Goal: Information Seeking & Learning: Learn about a topic

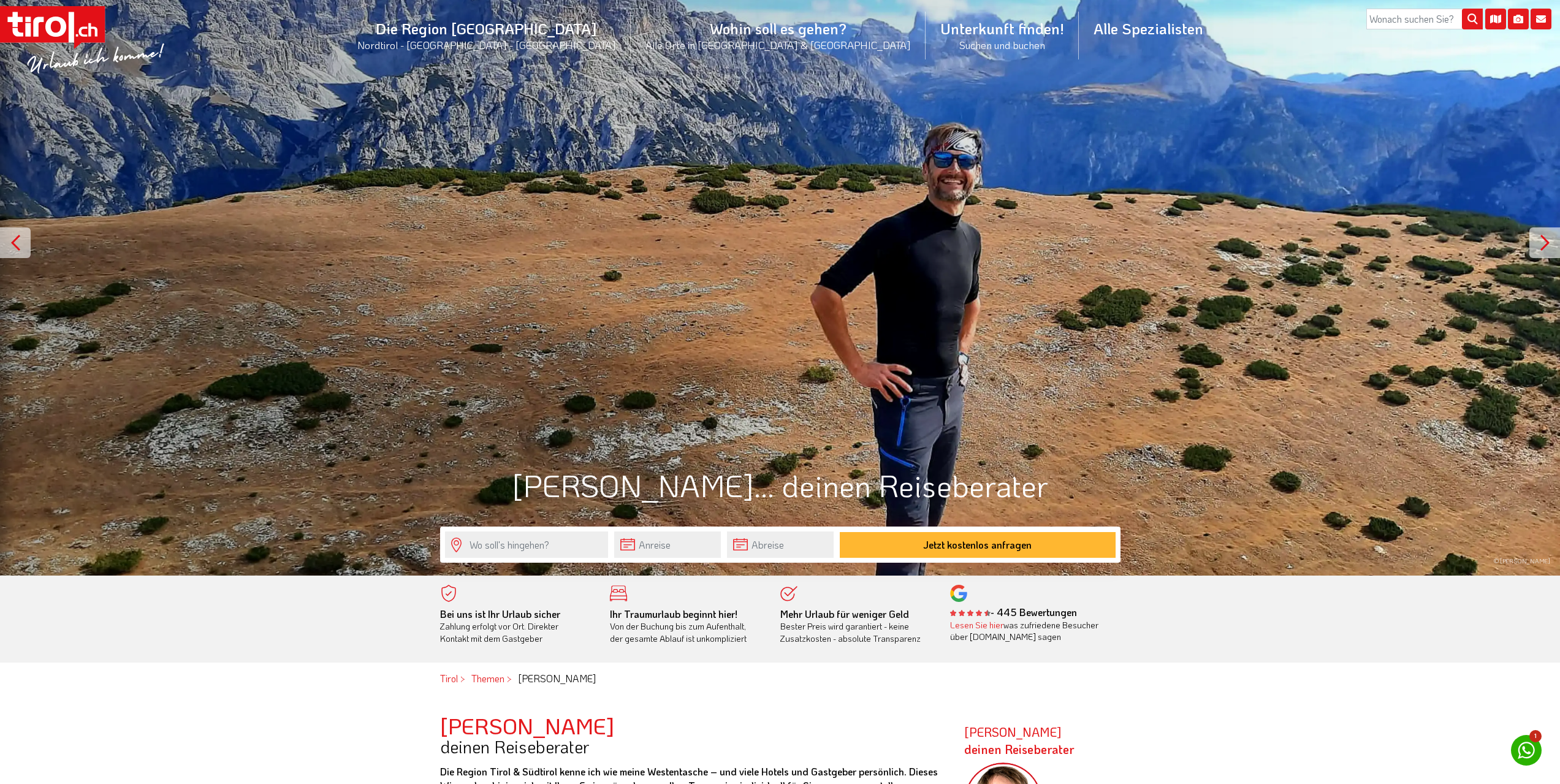
scroll to position [122, 0]
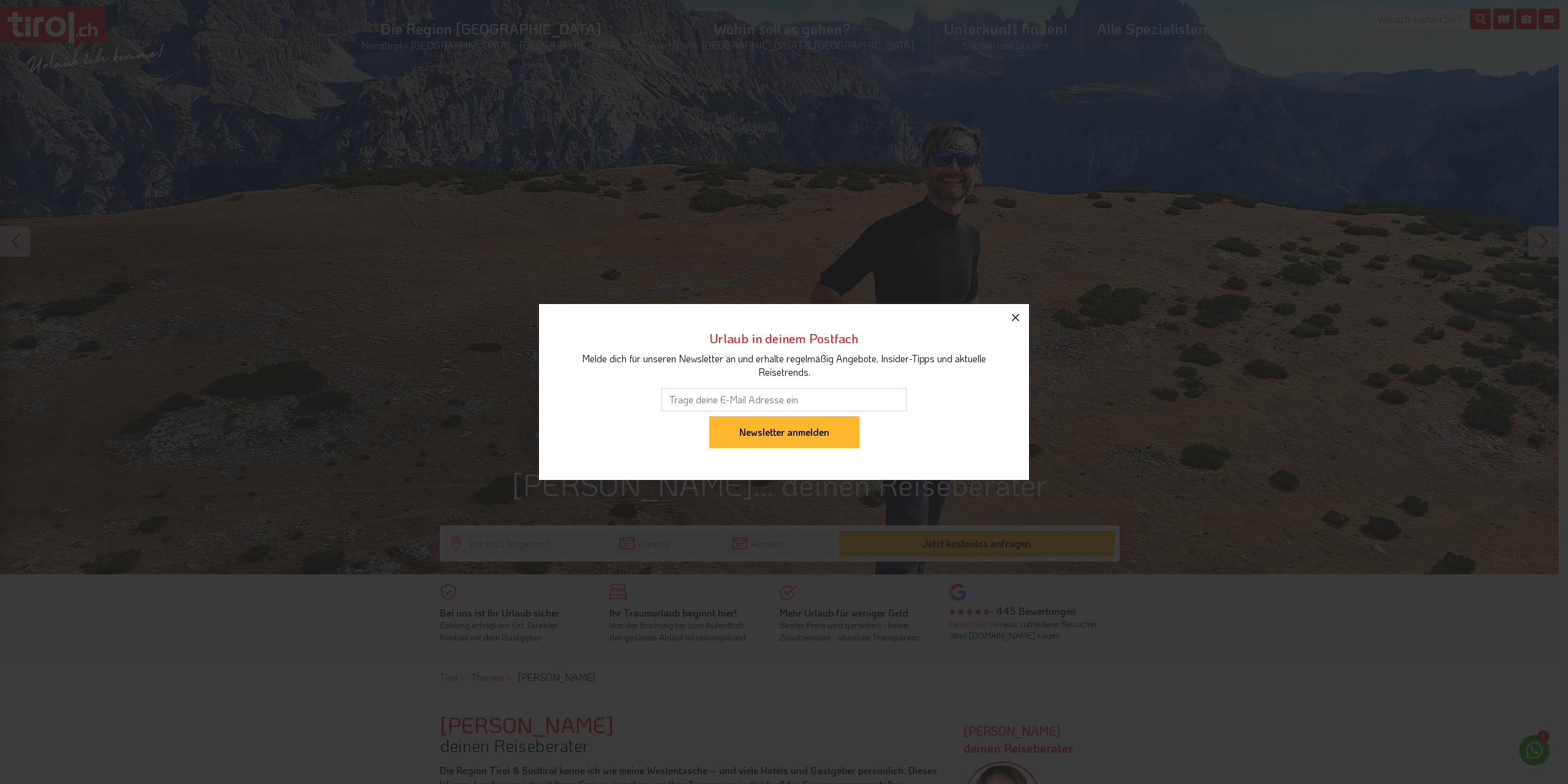
click at [1026, 327] on button "button" at bounding box center [1016, 318] width 27 height 27
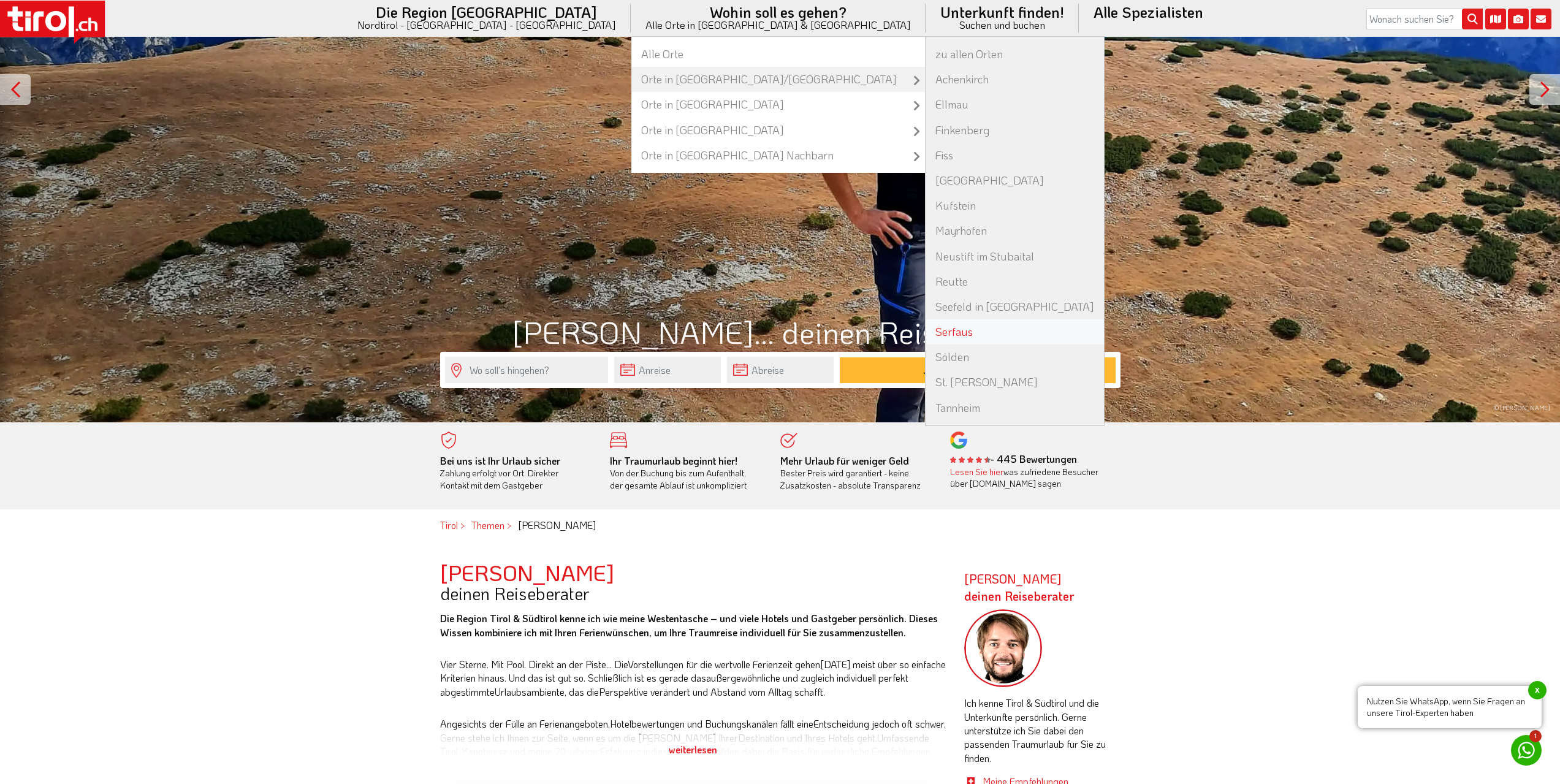
scroll to position [245, 0]
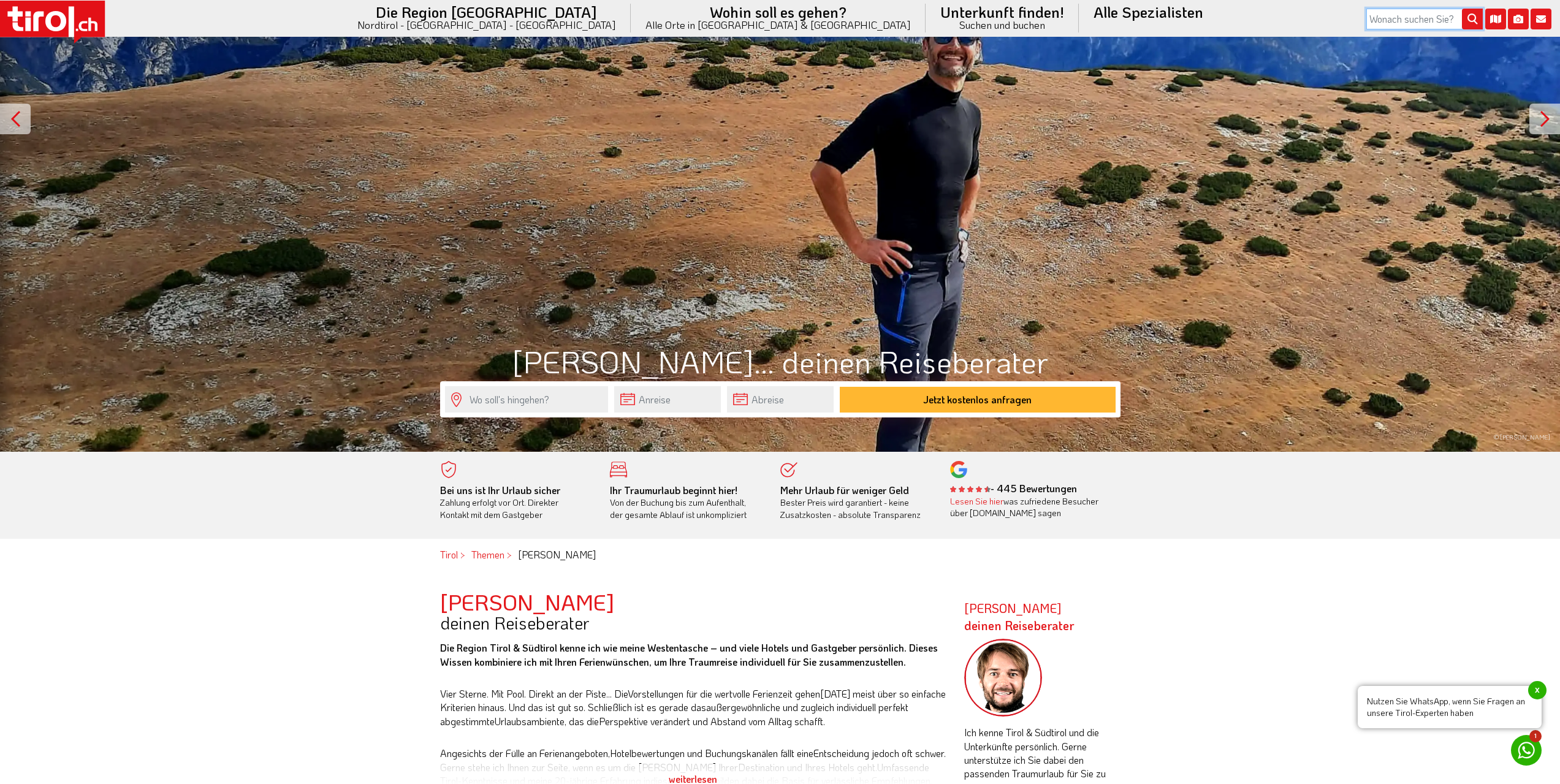
click at [1401, 18] on input "search" at bounding box center [1425, 19] width 117 height 21
type input "Kufstein"
click at [1462, 9] on button "submit" at bounding box center [1473, 20] width 21 height 21
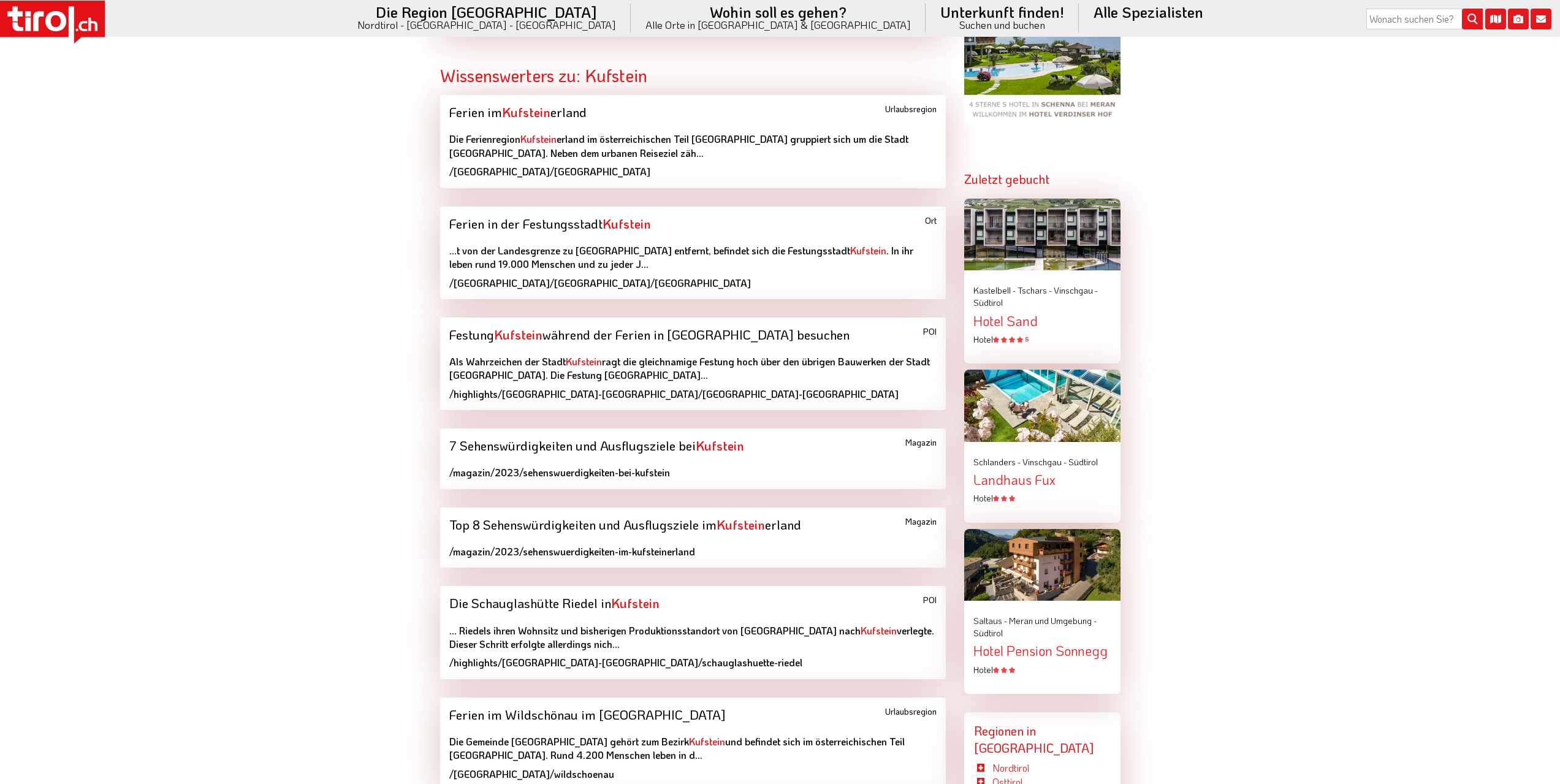
scroll to position [797, 0]
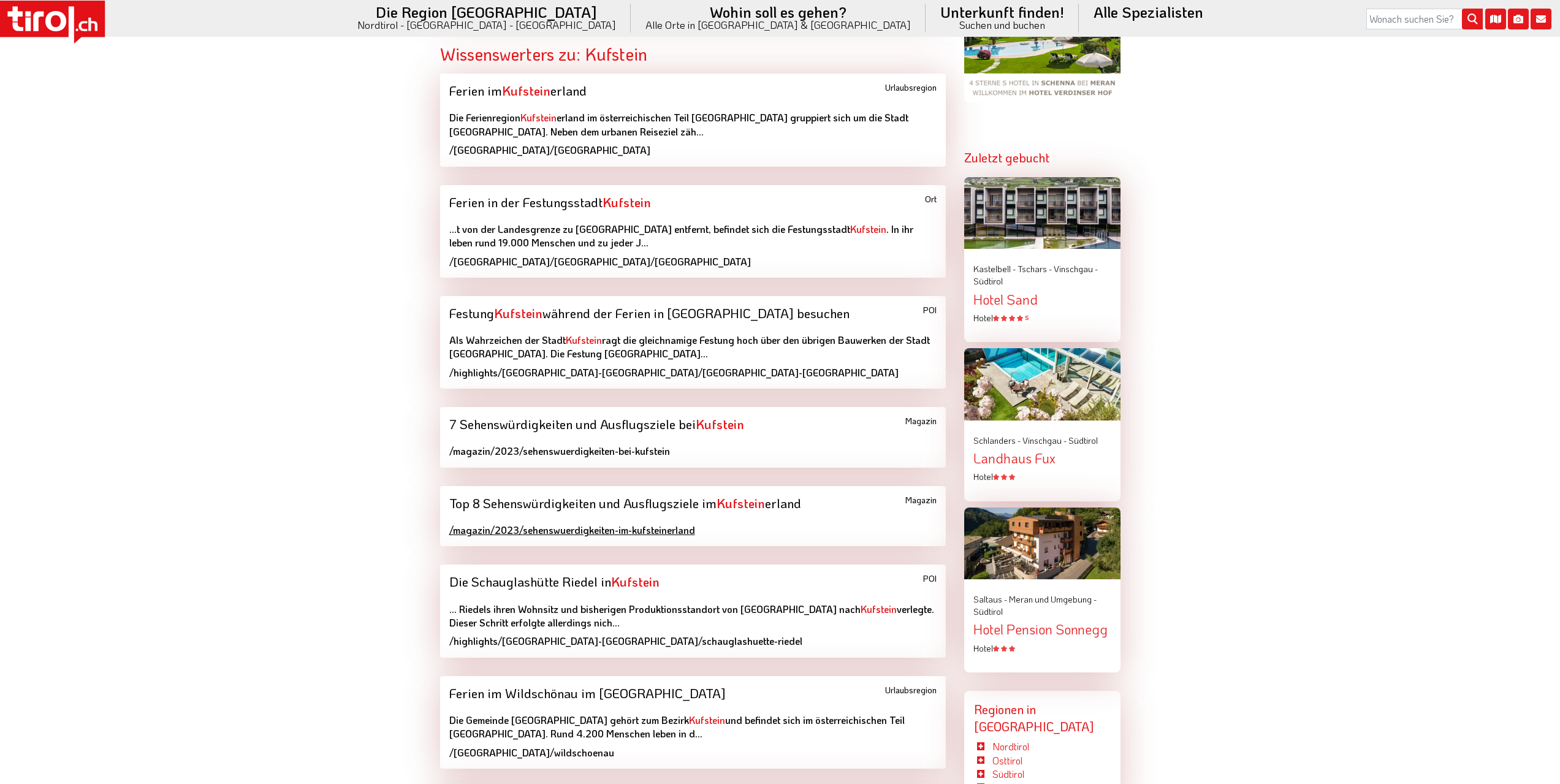
click at [659, 531] on div "/magazin/2023/sehenswuerdigkeiten-im-kufsteinerland" at bounding box center [693, 530] width 487 height 14
